Goal: Task Accomplishment & Management: Manage account settings

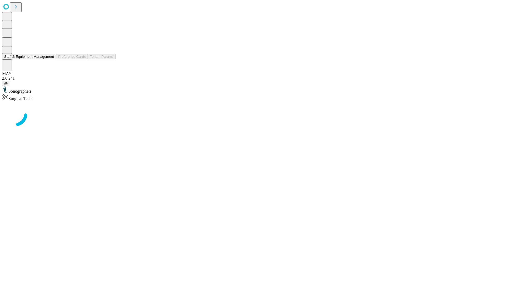
click at [50, 59] on button "Staff & Equipment Management" at bounding box center [29, 57] width 54 height 6
